Goal: Transaction & Acquisition: Download file/media

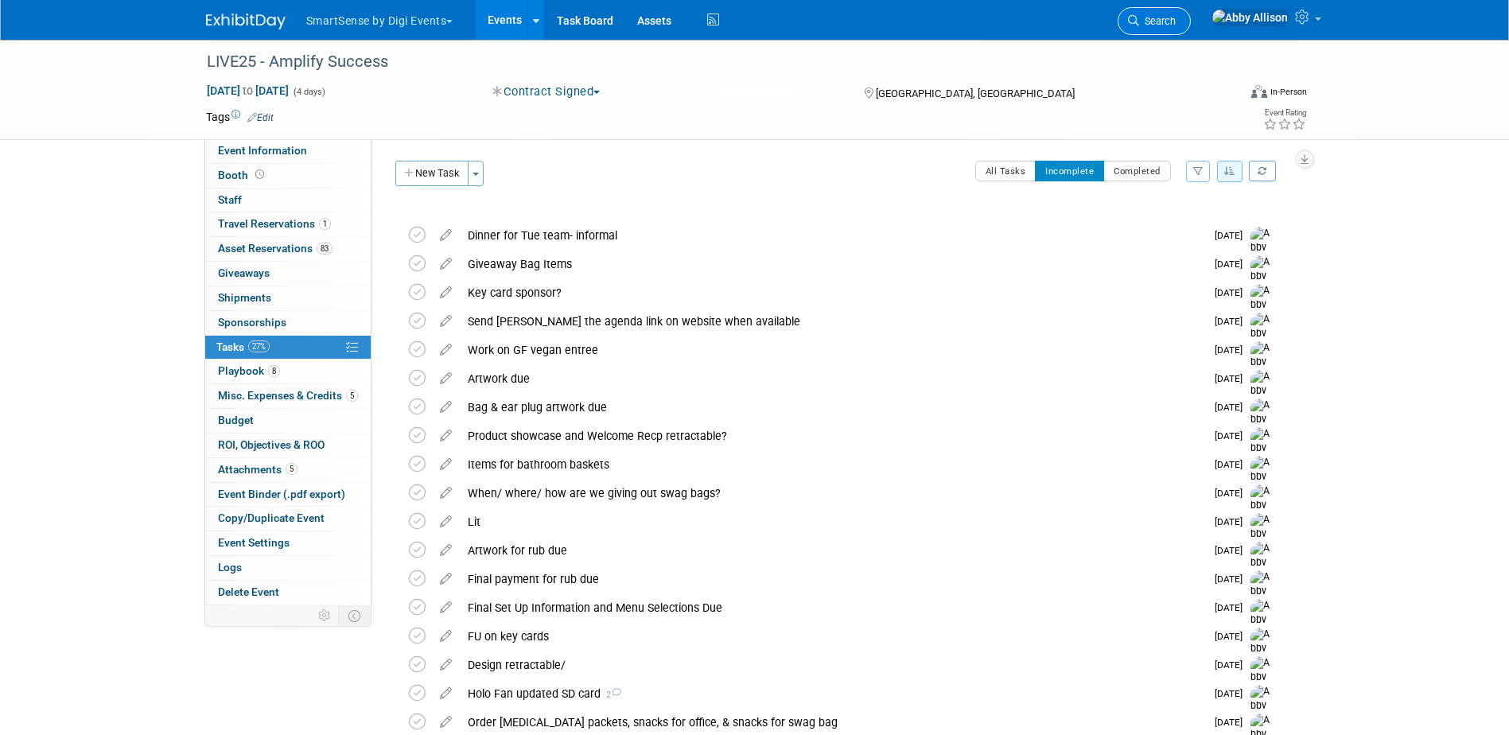
click at [1176, 19] on span "Search" at bounding box center [1157, 21] width 37 height 12
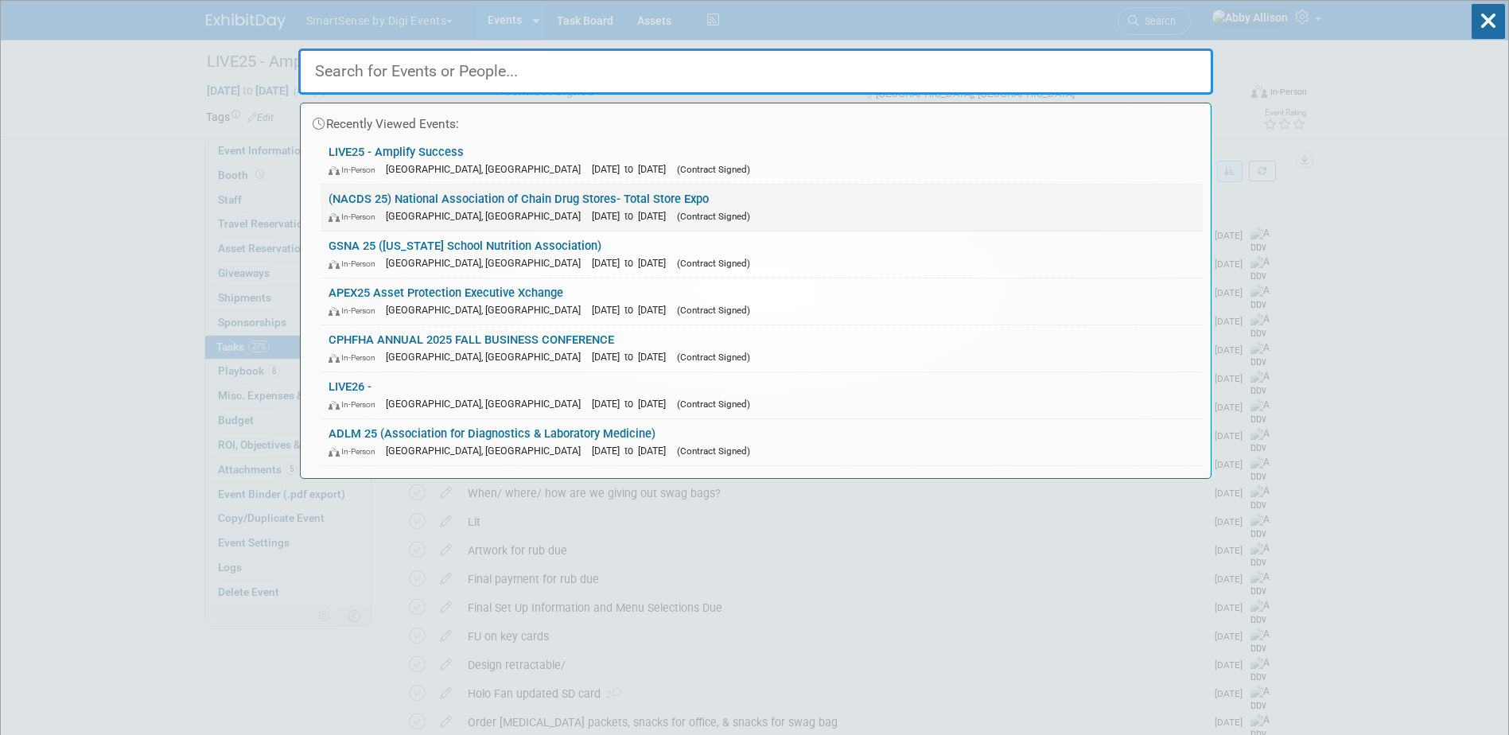
click at [396, 205] on link "(NACDS 25) National Association of Chain Drug Stores- Total Store Expo In-Perso…" at bounding box center [762, 208] width 882 height 46
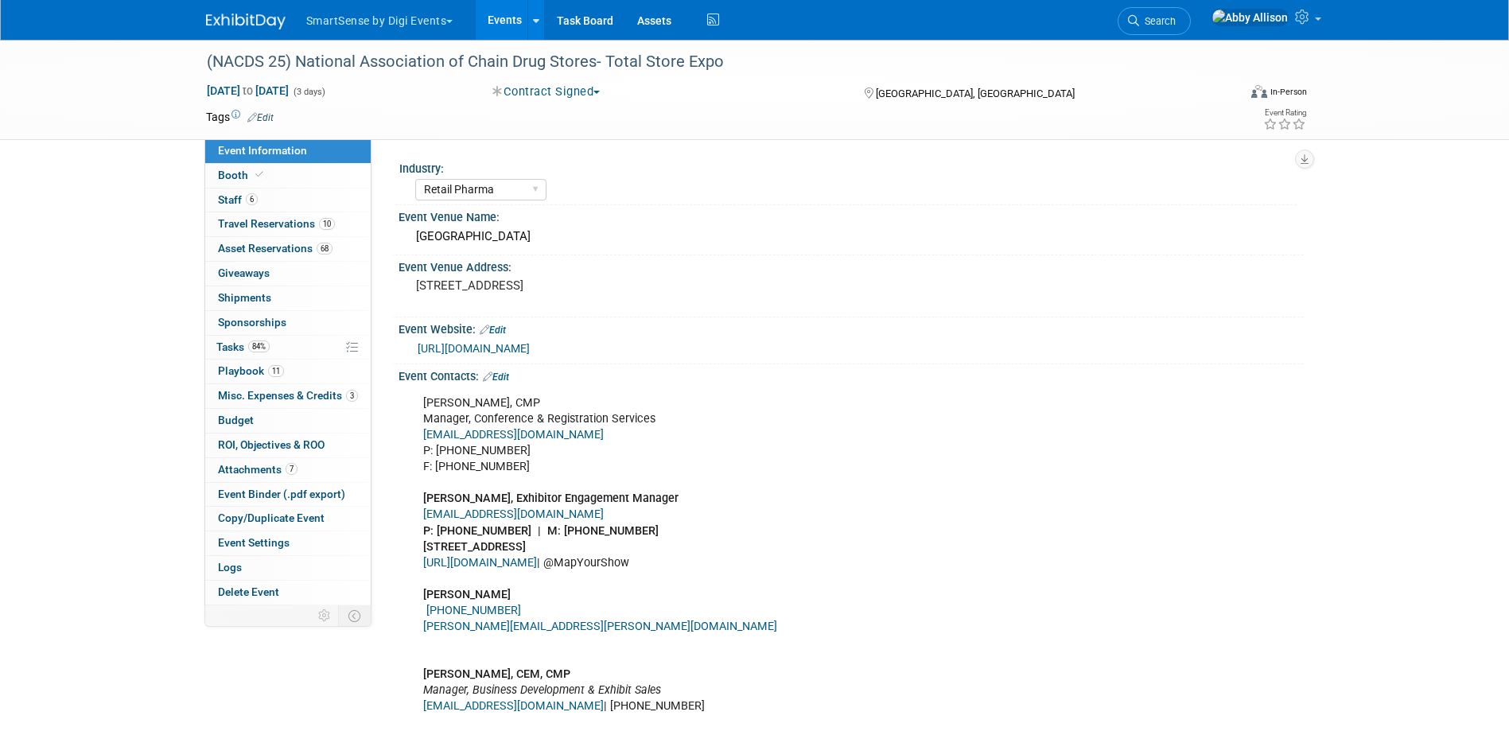
select select "Retail Pharma"
click at [239, 488] on span "Event Binder (.pdf export)" at bounding box center [281, 494] width 127 height 13
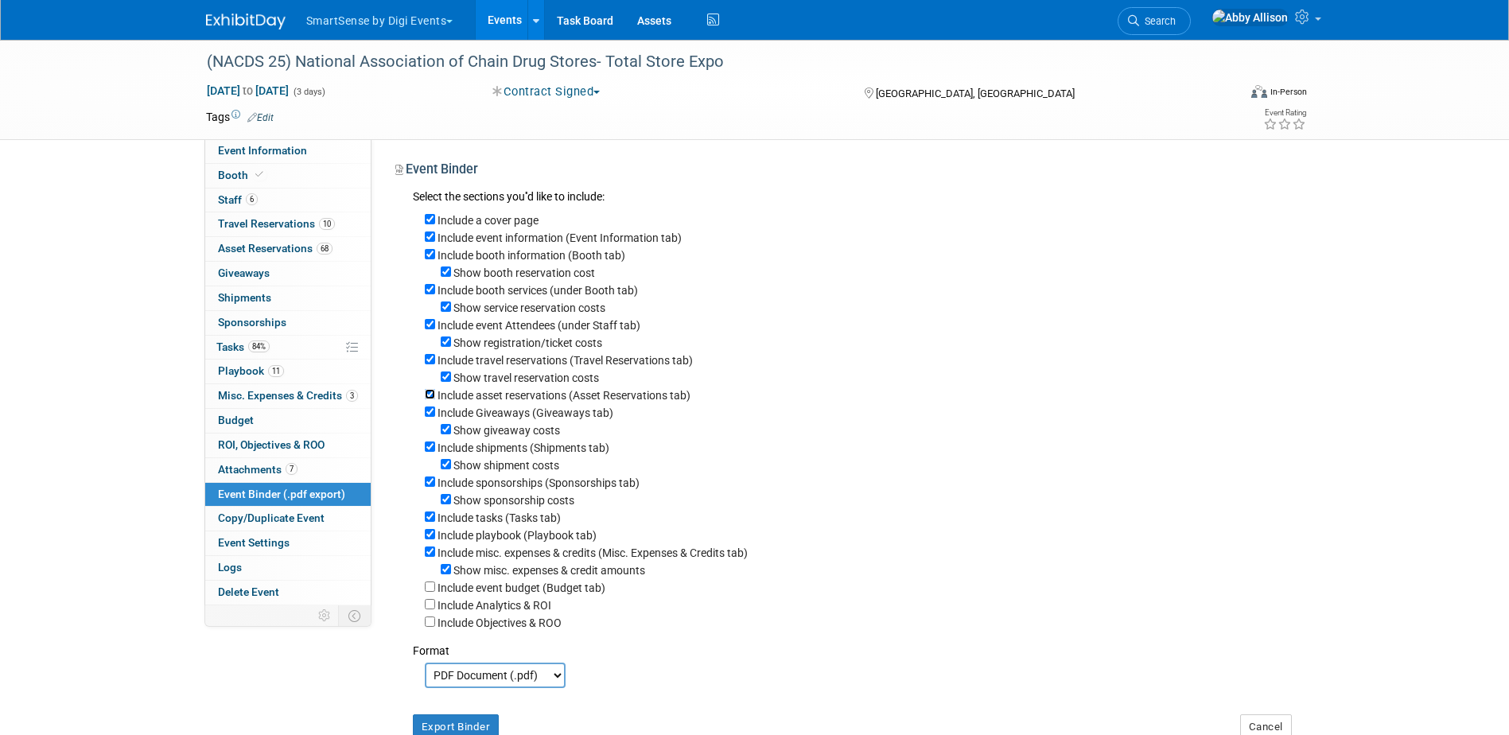
click at [428, 399] on input "Include asset reservations (Asset Reservations tab)" at bounding box center [430, 394] width 10 height 10
checkbox input "false"
click at [426, 522] on input "Include tasks (Tasks tab)" at bounding box center [430, 516] width 10 height 10
checkbox input "false"
click at [538, 688] on select "PDF Document (.pdf) Microsoft Word (.docx)" at bounding box center [495, 675] width 141 height 25
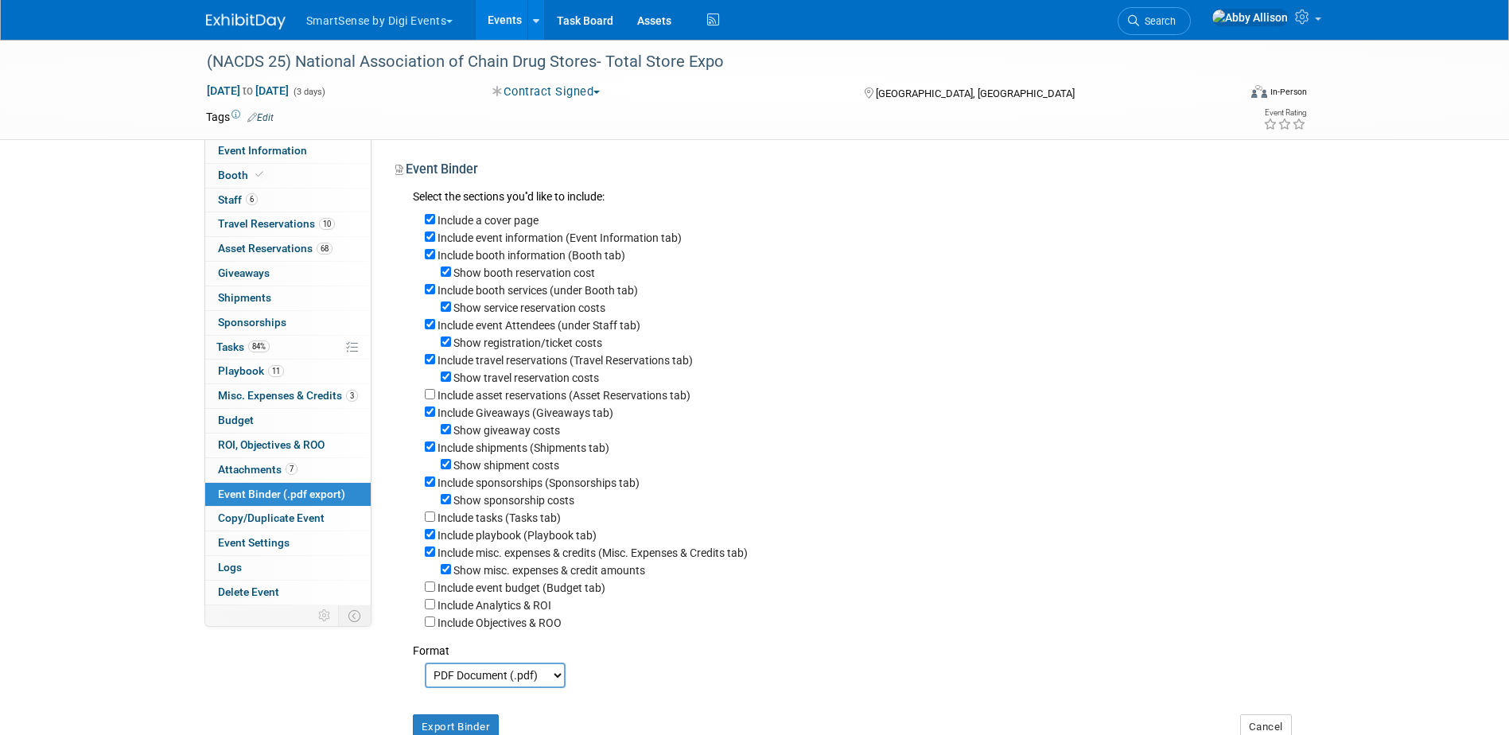
select select "docx"
click at [425, 681] on select "PDF Document (.pdf) Microsoft Word (.docx)" at bounding box center [495, 675] width 141 height 25
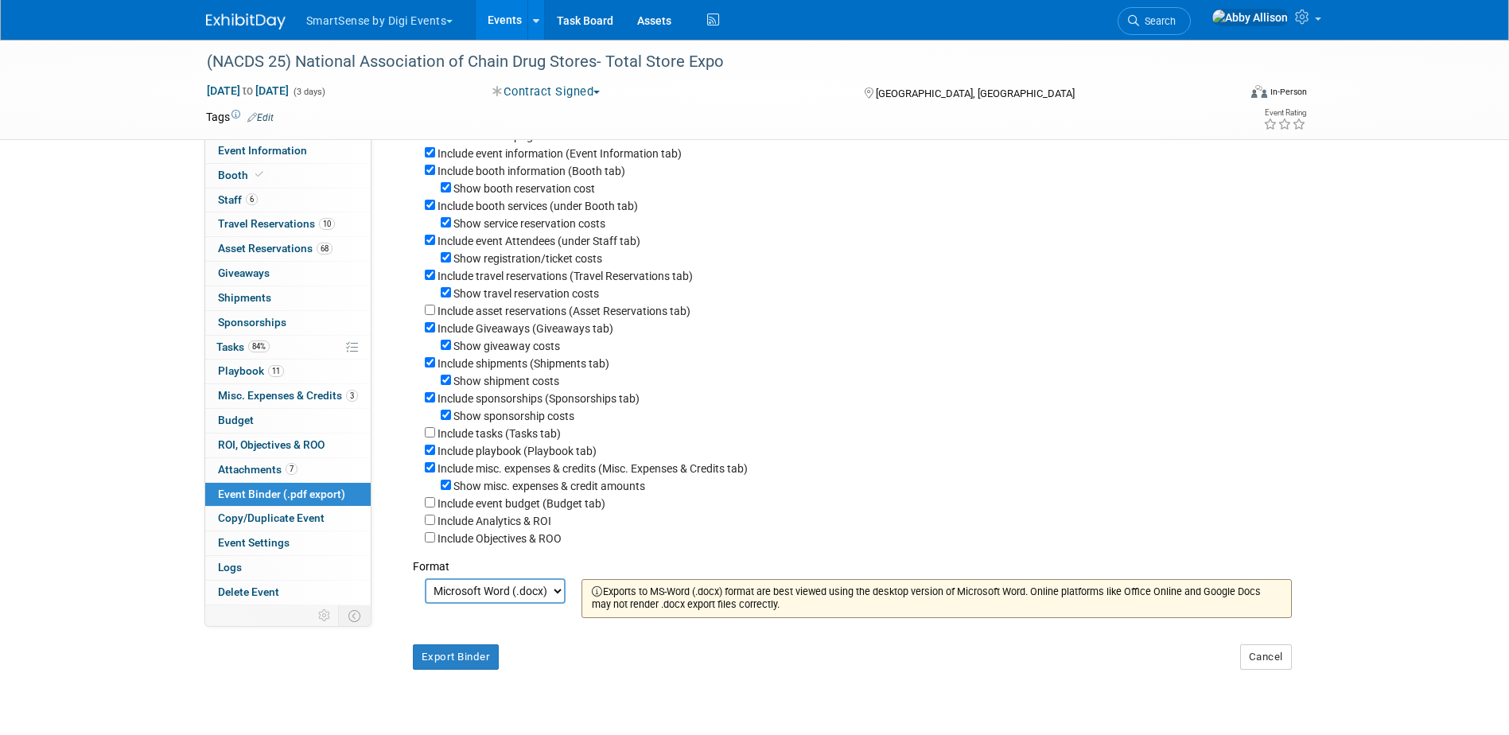
scroll to position [159, 0]
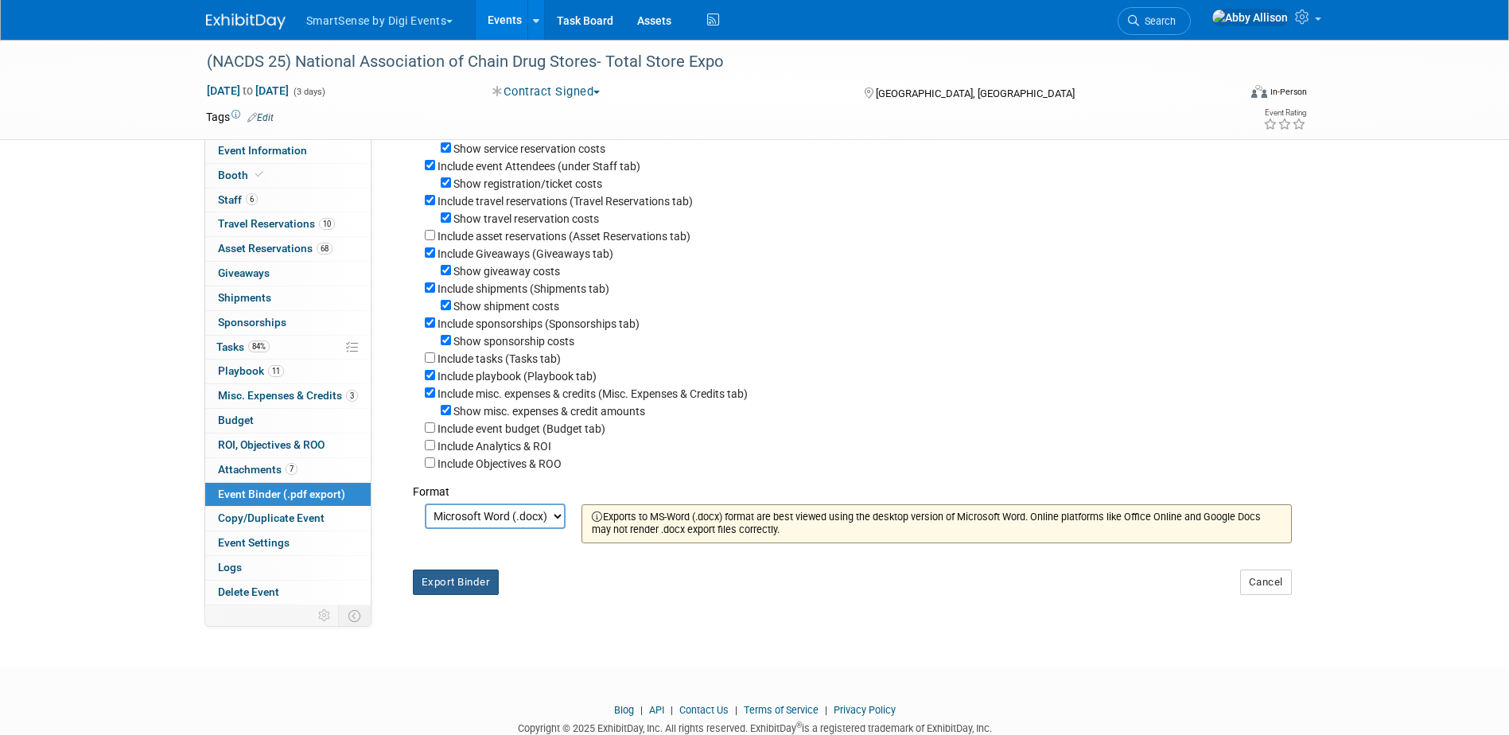
click at [445, 595] on button "Export Binder" at bounding box center [456, 581] width 87 height 25
